Goal: Task Accomplishment & Management: Manage account settings

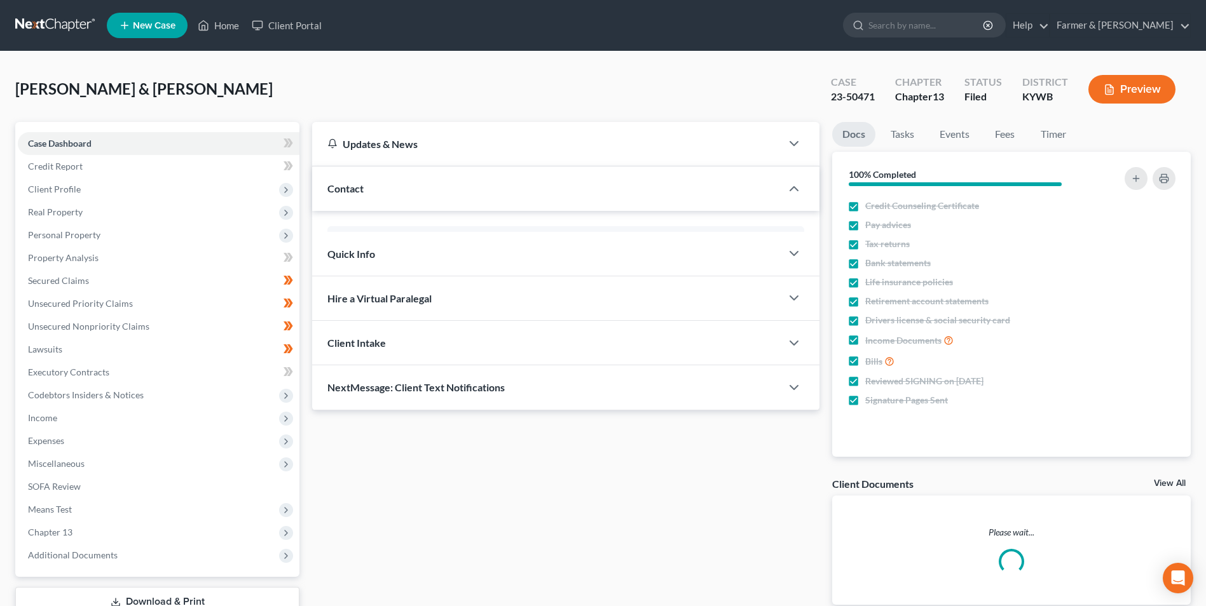
scroll to position [127, 0]
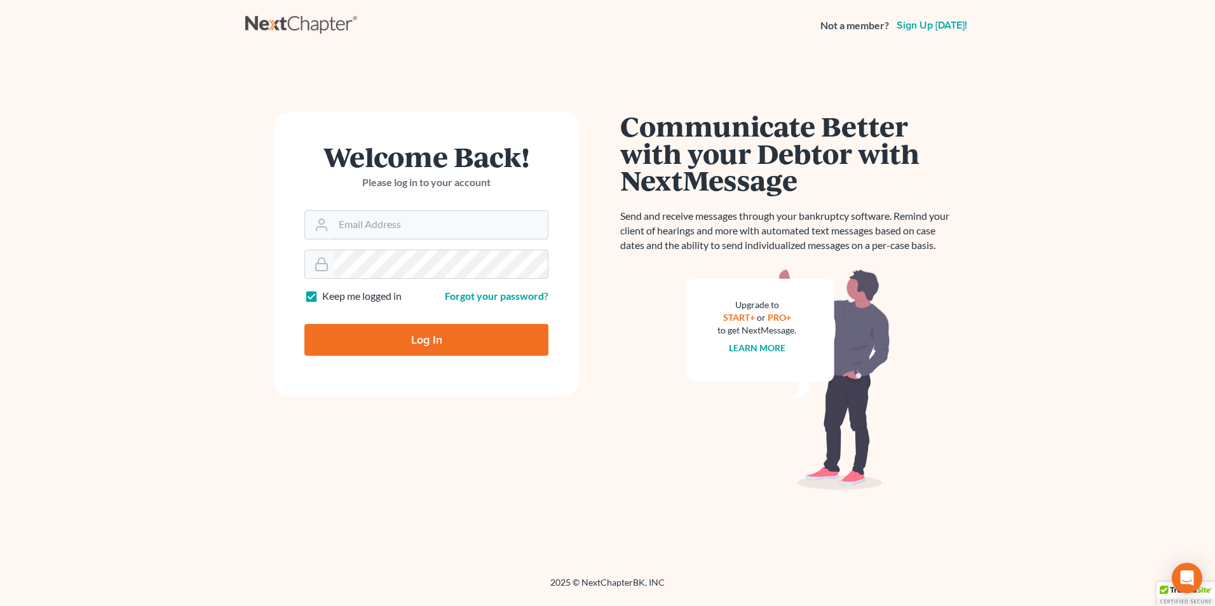
type input "[PERSON_NAME][EMAIL_ADDRESS][DOMAIN_NAME]"
click at [484, 337] on input "Log In" at bounding box center [426, 340] width 244 height 32
type input "Thinking..."
